Goal: Find specific page/section: Find specific page/section

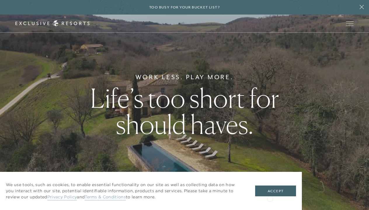
click at [270, 198] on div "We use tools, such as cookies, to enable essential functionality on our site as…" at bounding box center [151, 191] width 302 height 38
click at [264, 190] on button "Accept" at bounding box center [275, 191] width 41 height 11
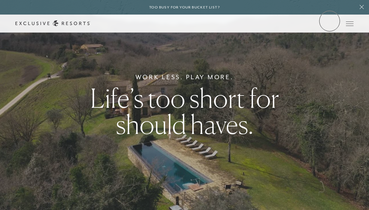
click at [0, 0] on link "Member Login" at bounding box center [0, 0] width 0 height 0
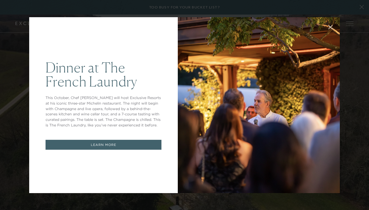
click at [357, 83] on div "Dinner at The French Laundry This October, Chef Thomas Keller will host Exclusi…" at bounding box center [184, 105] width 369 height 210
click at [353, 82] on div "Dinner at The French Laundry This October, Chef Thomas Keller will host Exclusi…" at bounding box center [184, 105] width 369 height 210
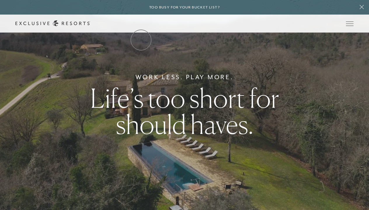
click at [0, 0] on link "The Collection" at bounding box center [0, 0] width 0 height 0
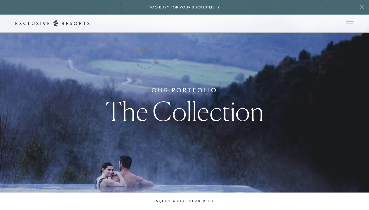
click at [0, 0] on link "Residence Collection" at bounding box center [0, 0] width 0 height 0
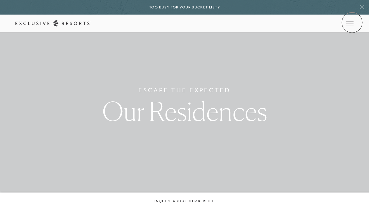
click at [0, 0] on icon at bounding box center [0, 0] width 0 height 0
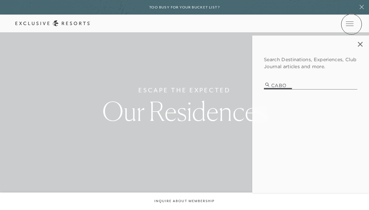
type input "CABO"
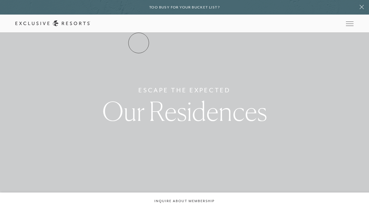
click at [0, 0] on link "The Collection" at bounding box center [0, 0] width 0 height 0
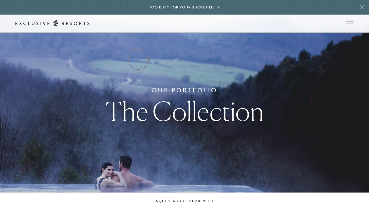
click at [0, 0] on link "Residence Collection" at bounding box center [0, 0] width 0 height 0
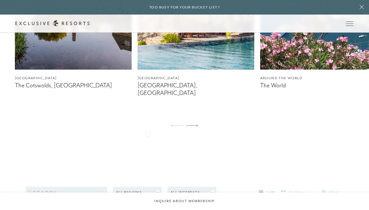
scroll to position [425, 0]
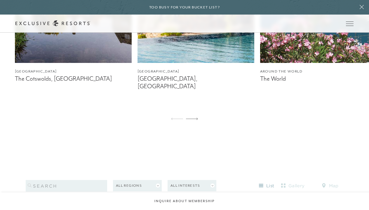
click at [159, 80] on figcaption "[GEOGRAPHIC_DATA], [GEOGRAPHIC_DATA]" at bounding box center [195, 82] width 117 height 15
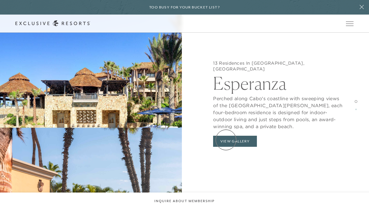
scroll to position [561, 0]
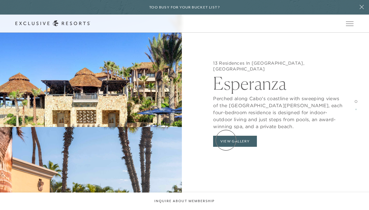
click at [226, 140] on button "View Gallery" at bounding box center [235, 141] width 44 height 11
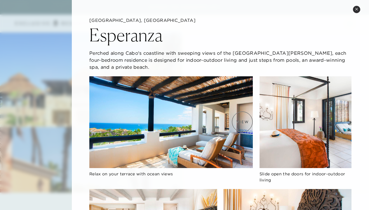
scroll to position [0, 0]
